Goal: Navigation & Orientation: Find specific page/section

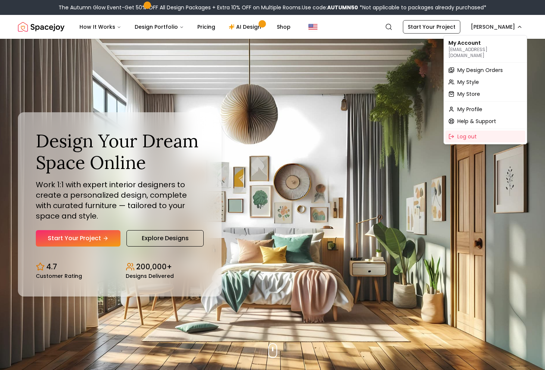
click at [464, 66] on span "My Design Orders" at bounding box center [481, 69] width 46 height 7
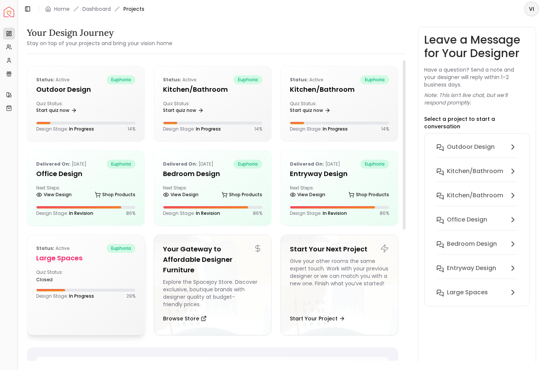
click at [77, 265] on div "Status: active euphoria Large Spaces Quiz Status: closed Design Stage: In Progr…" at bounding box center [85, 271] width 117 height 73
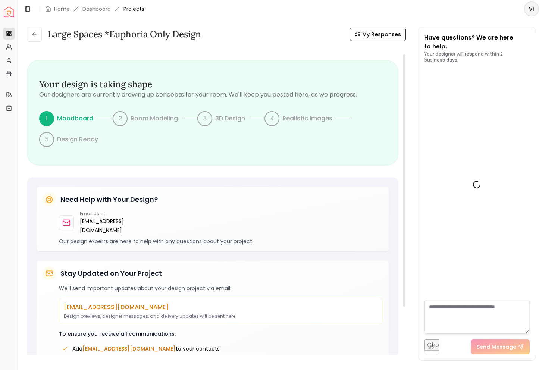
scroll to position [986, 0]
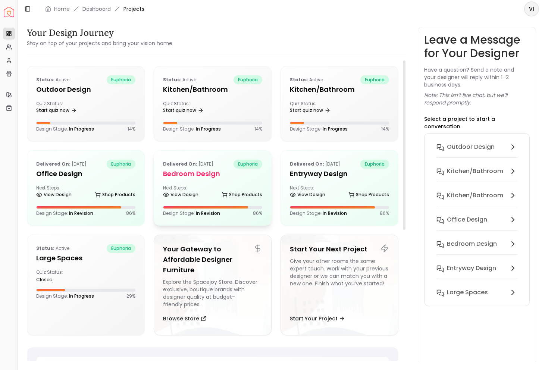
click at [240, 191] on link "Shop Products" at bounding box center [242, 195] width 41 height 10
click at [80, 180] on div "Delivered on: Sep 11, 2025 euphoria Office design Next Steps: View Design Shop …" at bounding box center [85, 188] width 117 height 75
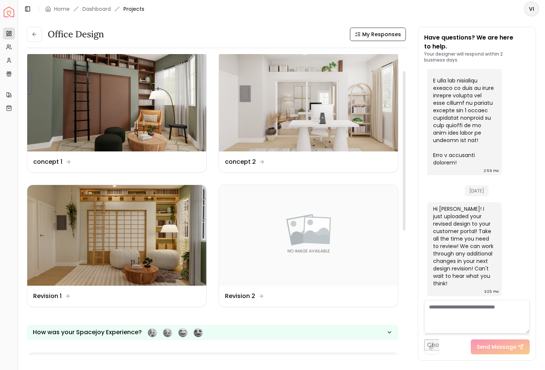
scroll to position [37, 0]
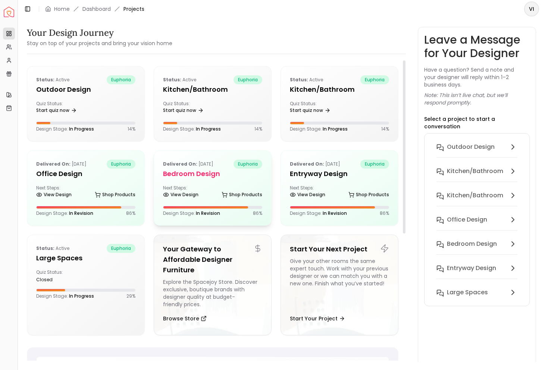
click at [215, 174] on h5 "Bedroom design" at bounding box center [212, 174] width 99 height 10
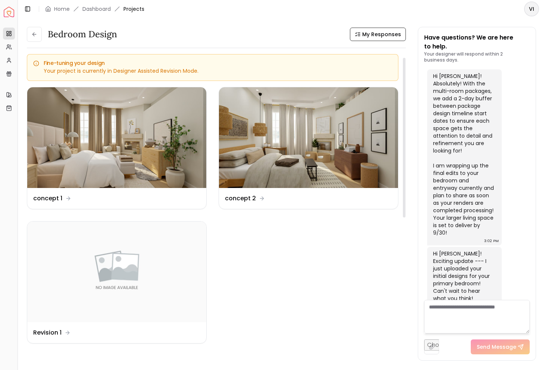
scroll to position [22, 0]
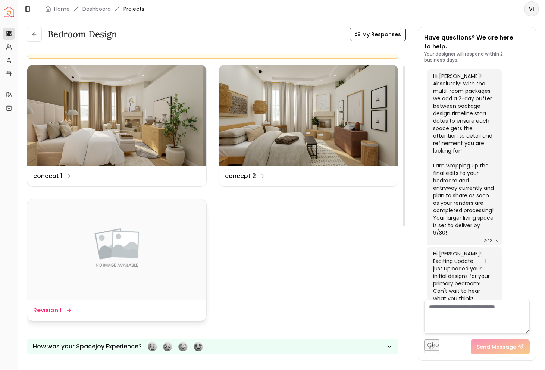
click at [122, 237] on img at bounding box center [116, 249] width 179 height 101
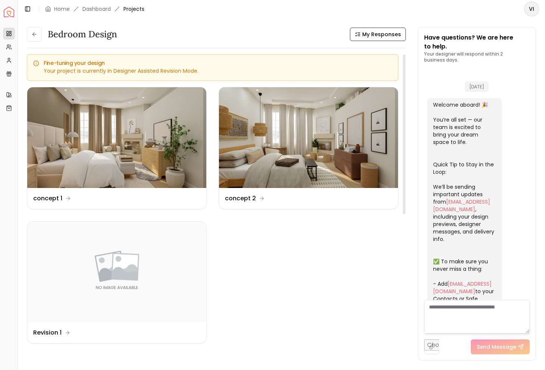
scroll to position [775, 0]
